Goal: Check status

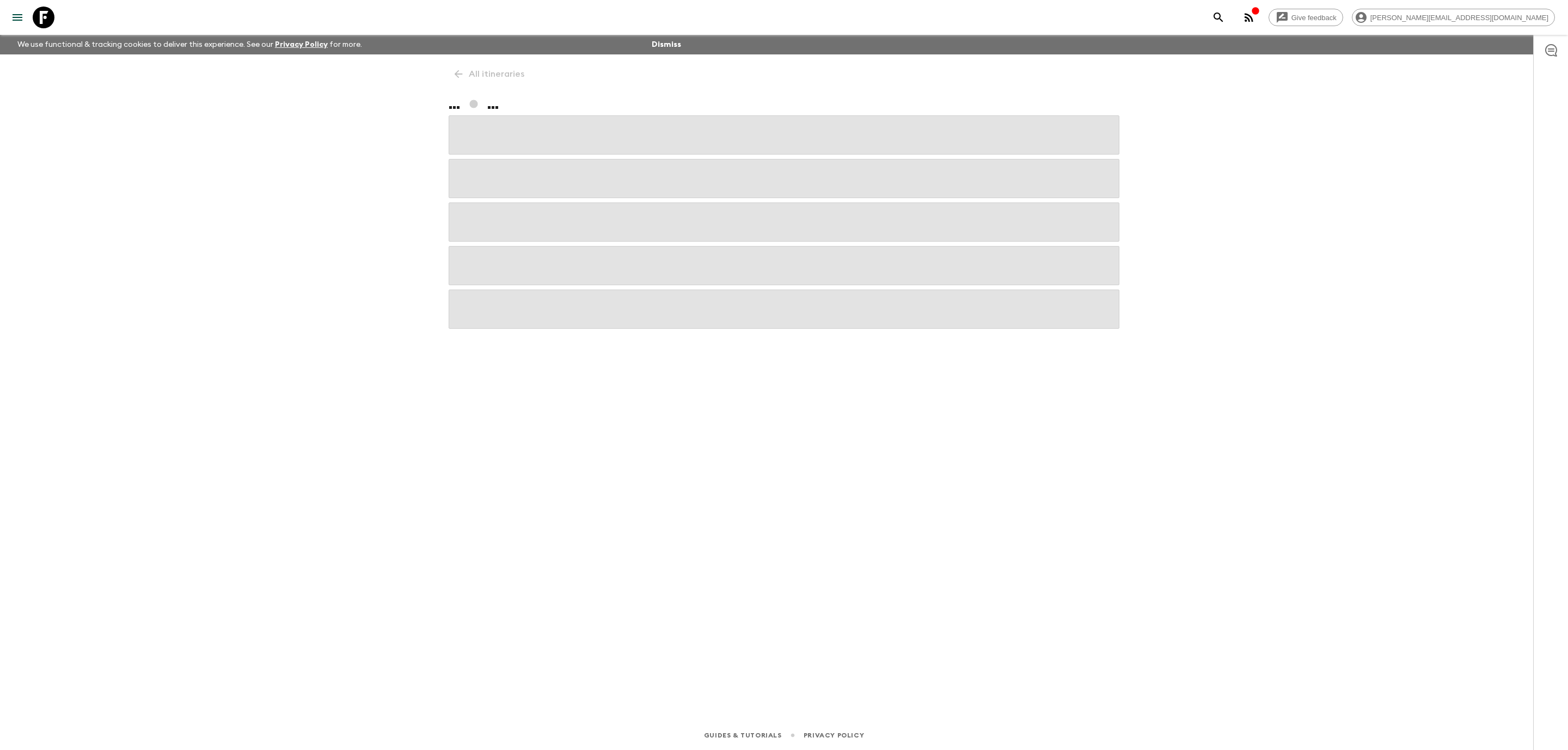
click at [47, 17] on icon at bounding box center [43, 17] width 22 height 22
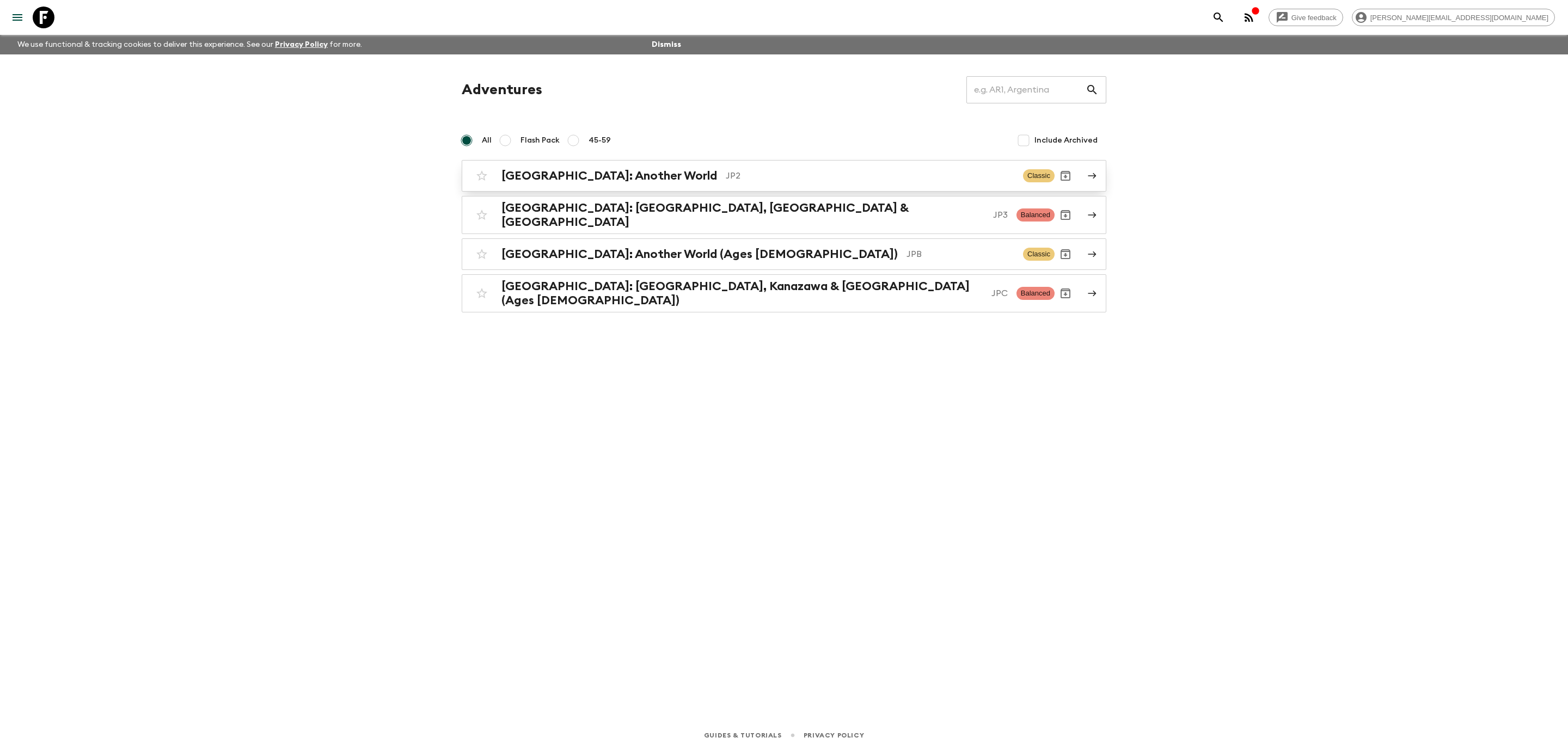
click at [726, 175] on p "JP2" at bounding box center [870, 176] width 289 height 13
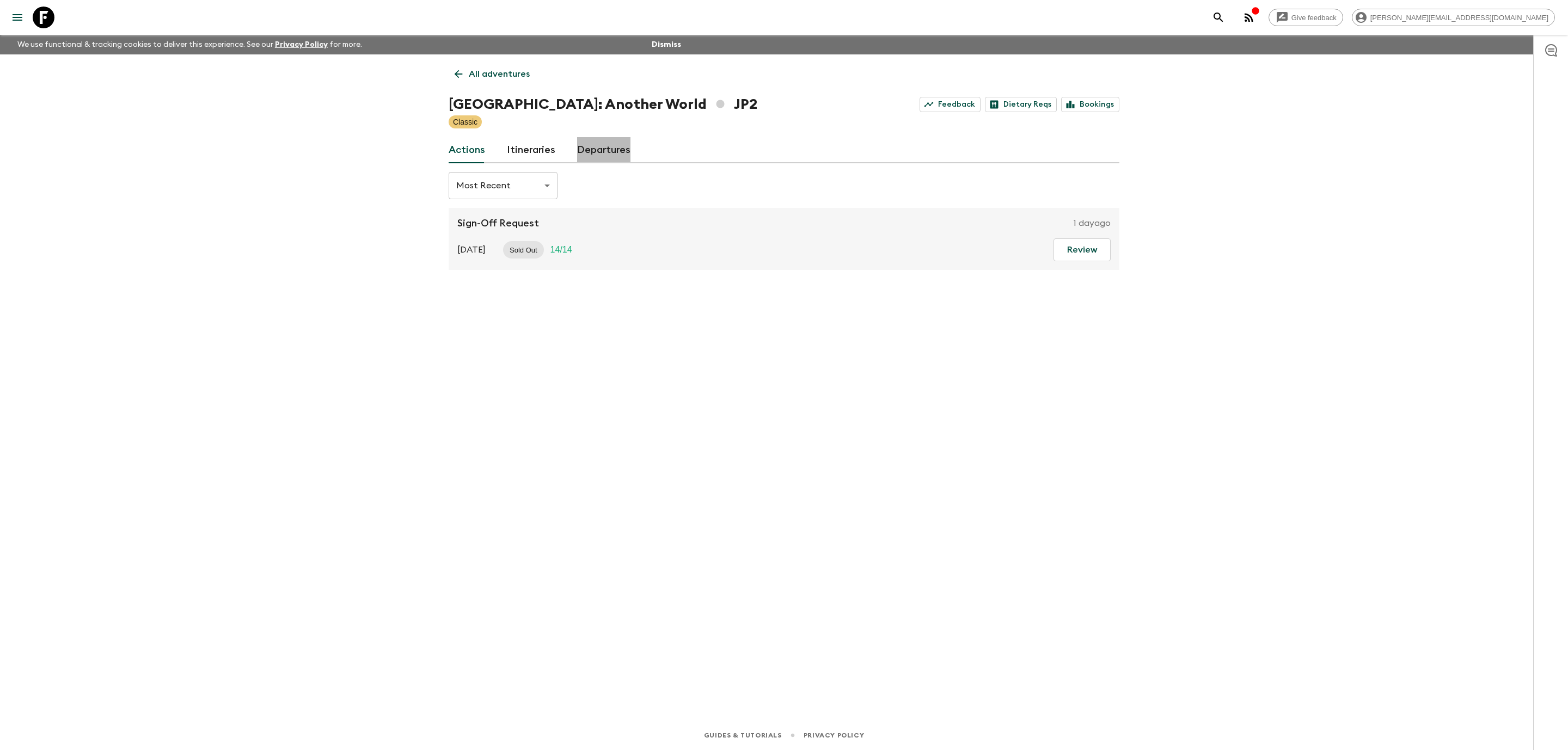
click at [598, 147] on link "Departures" at bounding box center [604, 150] width 54 height 26
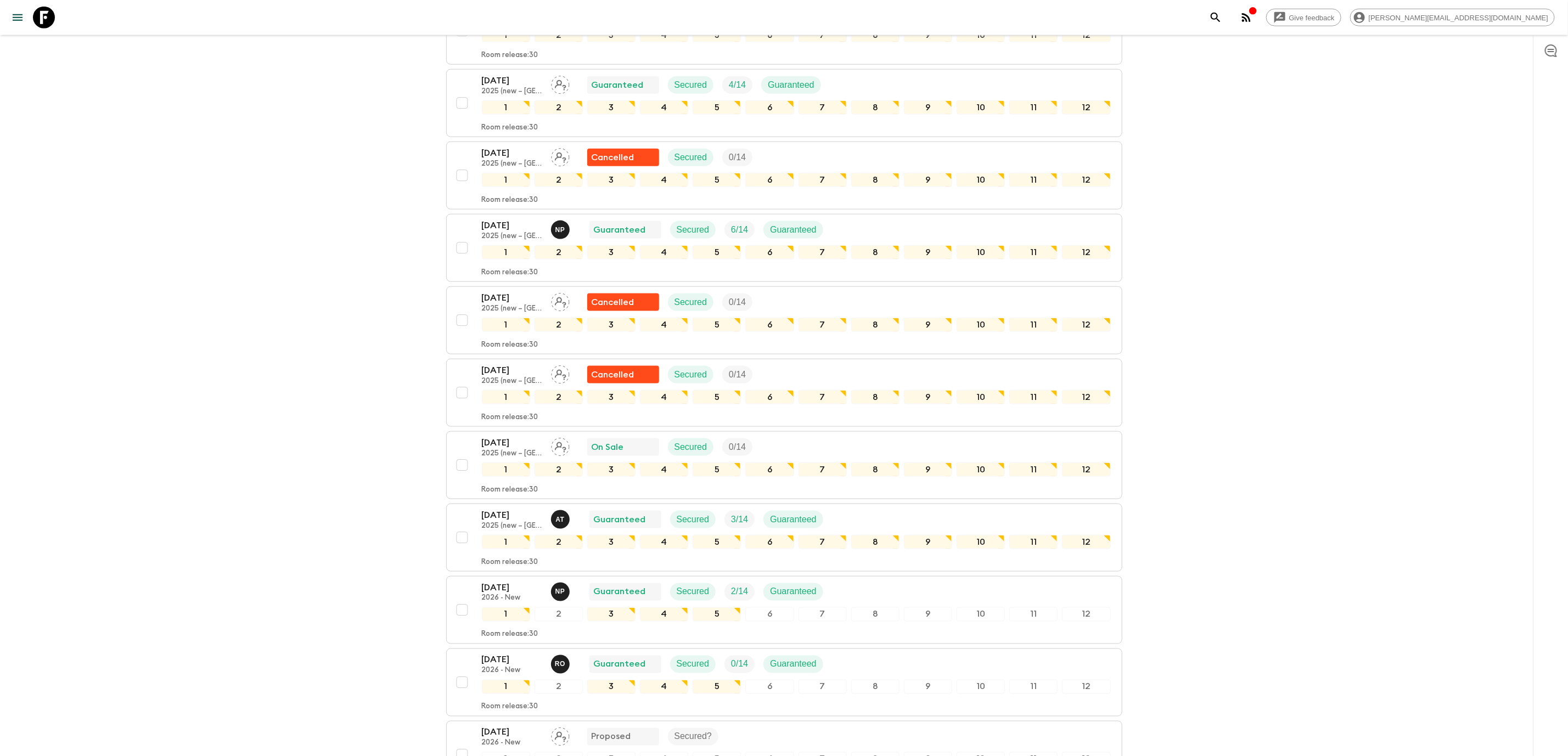
scroll to position [988, 0]
